Goal: Task Accomplishment & Management: Use online tool/utility

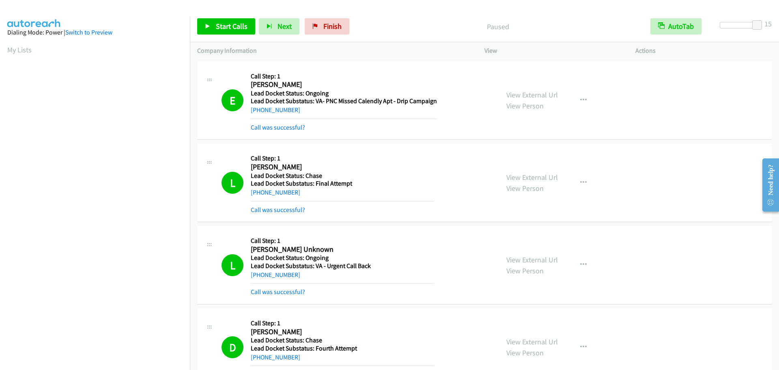
scroll to position [85, 0]
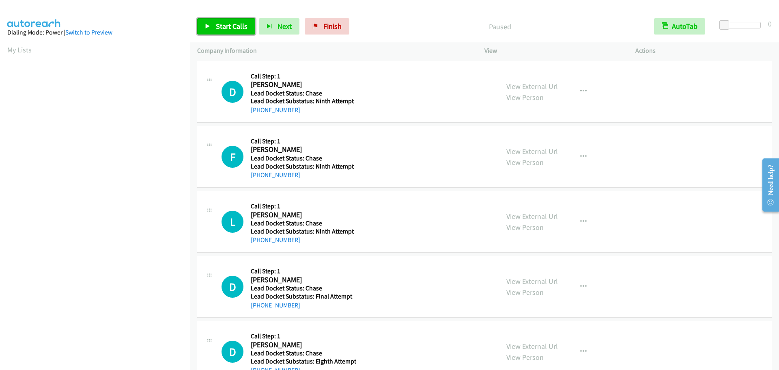
click at [212, 24] on link "Start Calls" at bounding box center [226, 26] width 58 height 16
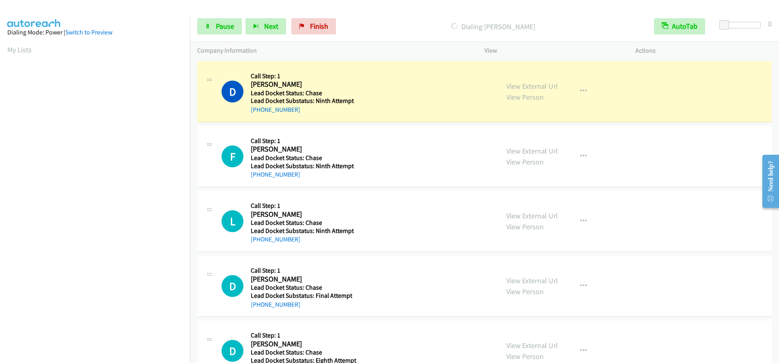
click at [761, 27] on div at bounding box center [741, 25] width 37 height 6
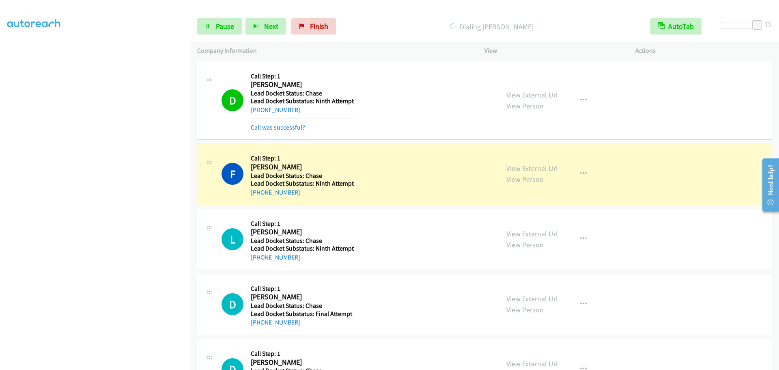
scroll to position [45, 0]
click at [313, 197] on div "F Callback Scheduled Call Step: 1 Felicitie Clyburn America/New_York Lead Docke…" at bounding box center [484, 173] width 574 height 61
drag, startPoint x: 303, startPoint y: 196, endPoint x: 254, endPoint y: 195, distance: 48.7
click at [254, 195] on div "+1 704-500-4712" at bounding box center [302, 192] width 103 height 10
copy link "1 704-500-4712"
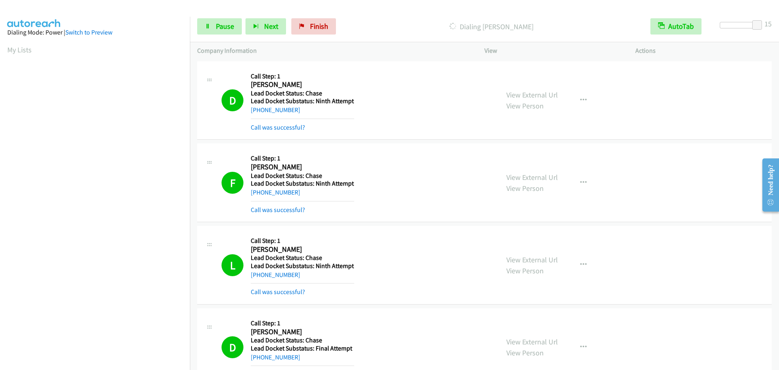
scroll to position [86, 0]
click at [226, 22] on span "Pause" at bounding box center [225, 26] width 18 height 9
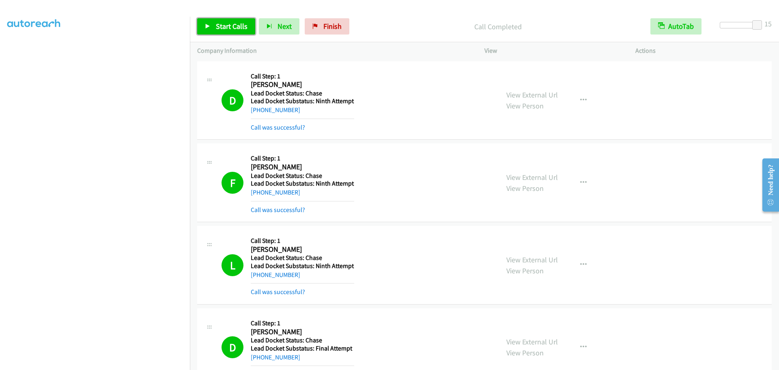
click at [219, 24] on span "Start Calls" at bounding box center [232, 26] width 32 height 9
click at [201, 24] on link "Pause" at bounding box center [219, 26] width 45 height 16
click at [224, 29] on span "Start Calls" at bounding box center [232, 26] width 32 height 9
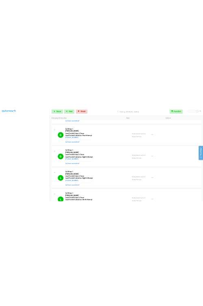
scroll to position [325, 0]
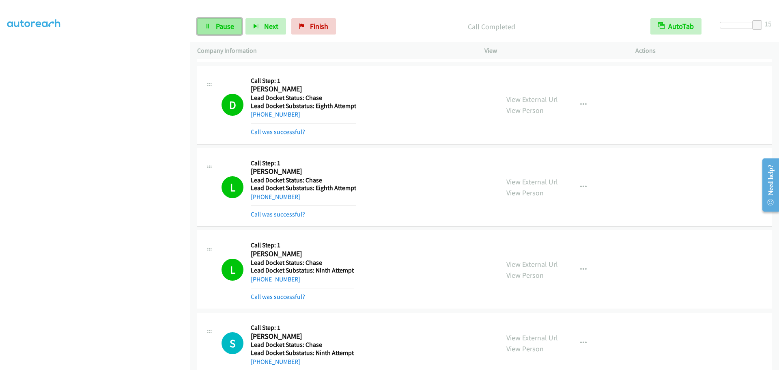
click at [239, 28] on link "Pause" at bounding box center [219, 26] width 45 height 16
click at [224, 23] on span "Start Calls" at bounding box center [232, 26] width 32 height 9
click at [223, 25] on span "Pause" at bounding box center [225, 26] width 18 height 9
click at [229, 24] on span "Start Calls" at bounding box center [232, 26] width 32 height 9
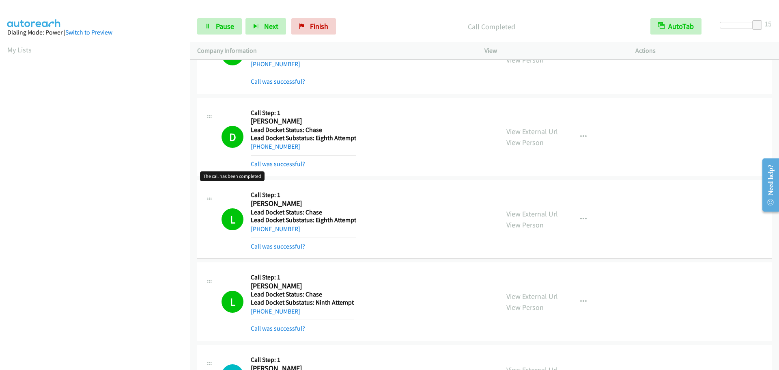
scroll to position [203, 0]
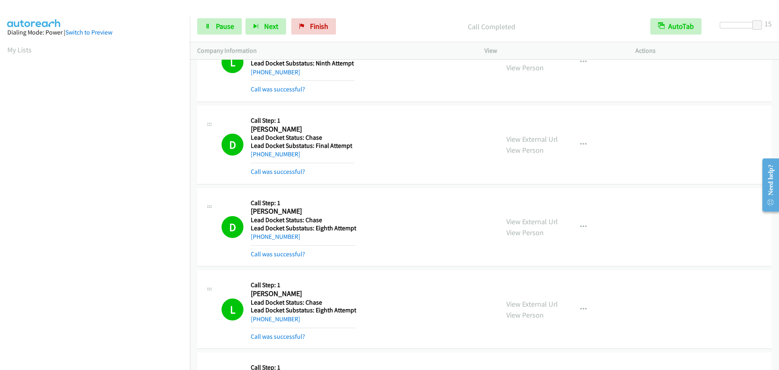
click at [538, 349] on td "L Callback Scheduled Call Step: 1 Lucy Ramos America/New_York Lead Docket Statu…" at bounding box center [484, 309] width 589 height 82
click at [220, 26] on span "Pause" at bounding box center [225, 26] width 18 height 9
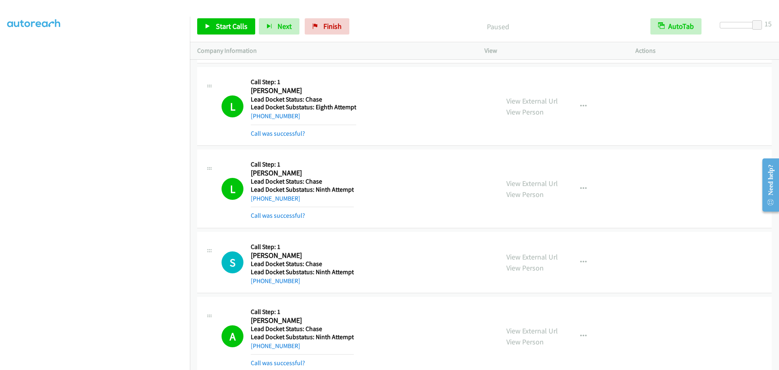
scroll to position [85, 0]
click at [215, 24] on link "Start Calls" at bounding box center [226, 26] width 58 height 16
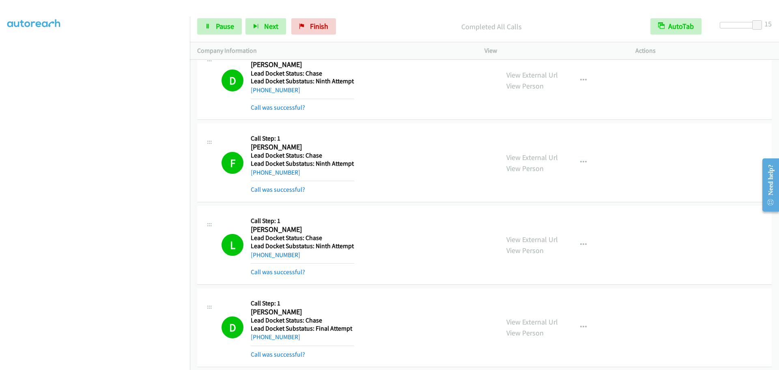
scroll to position [203, 0]
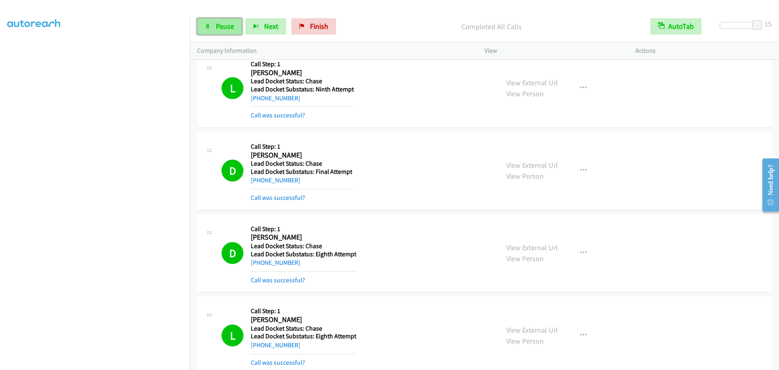
click at [223, 28] on span "Pause" at bounding box center [225, 26] width 18 height 9
click at [223, 28] on span "Start Calls" at bounding box center [232, 26] width 32 height 9
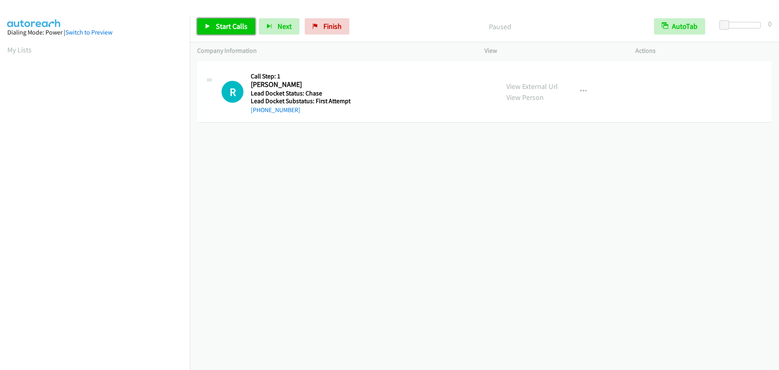
click at [222, 22] on span "Start Calls" at bounding box center [232, 26] width 32 height 9
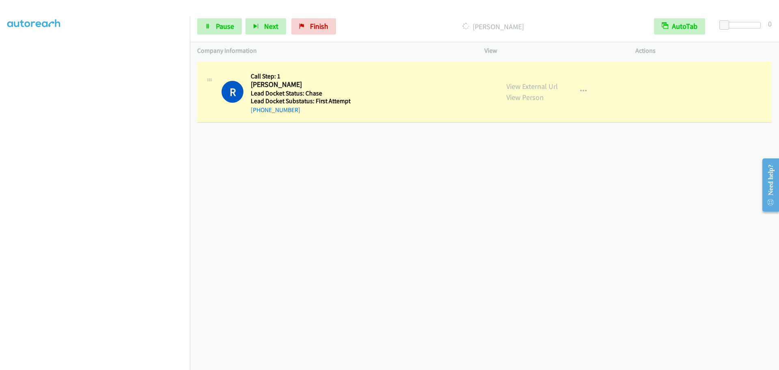
scroll to position [85, 0]
